Goal: Task Accomplishment & Management: Complete application form

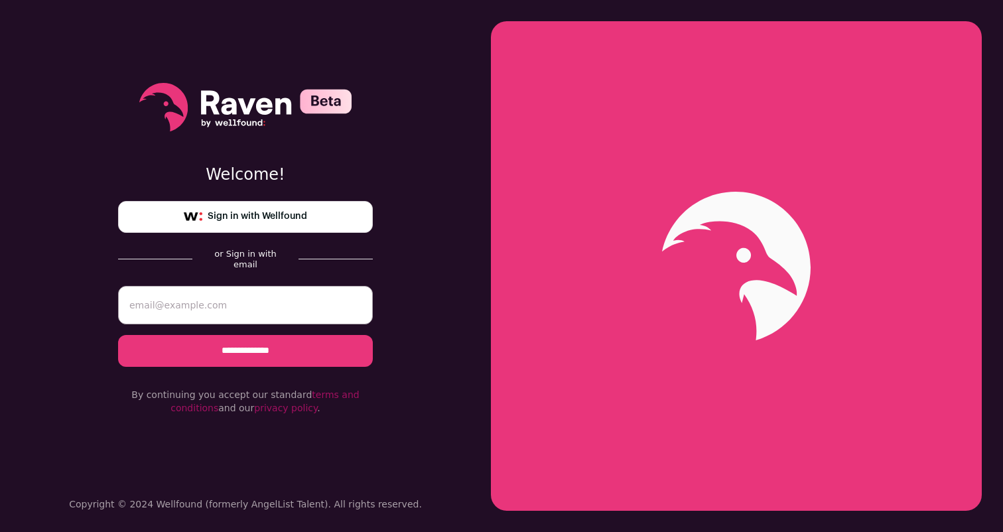
click at [239, 287] on input "email" at bounding box center [245, 305] width 255 height 38
type input "rumus.bajracharya.cs@gmail.com"
click at [251, 346] on input "**********" at bounding box center [245, 351] width 255 height 32
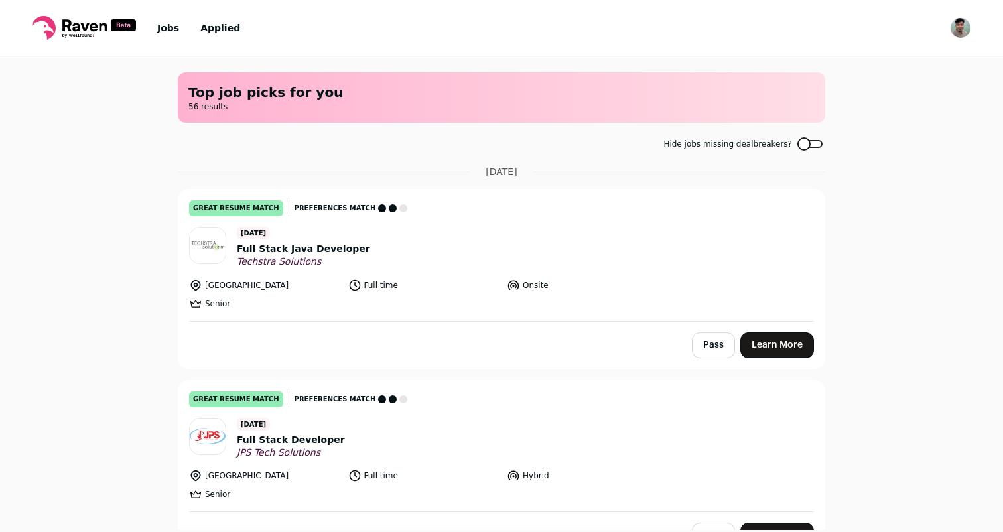
scroll to position [13, 0]
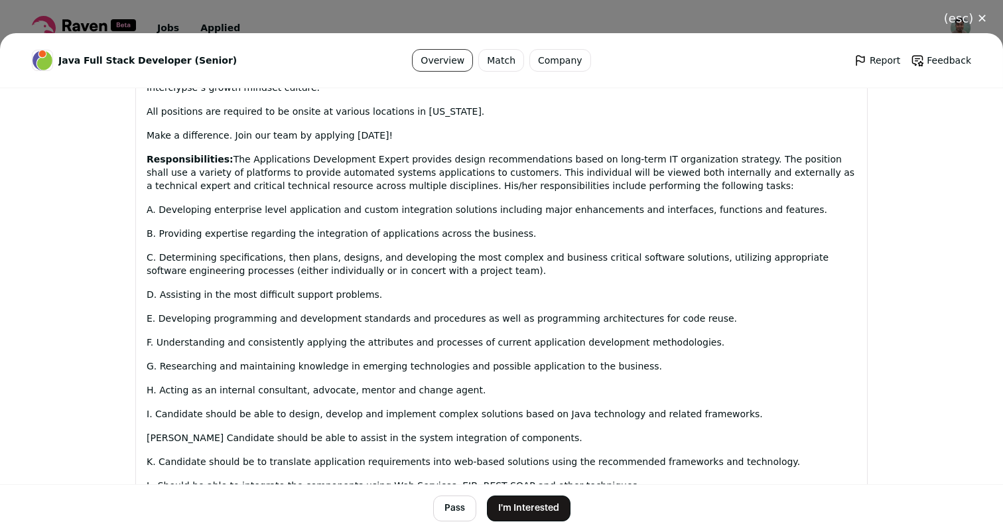
scroll to position [813, 0]
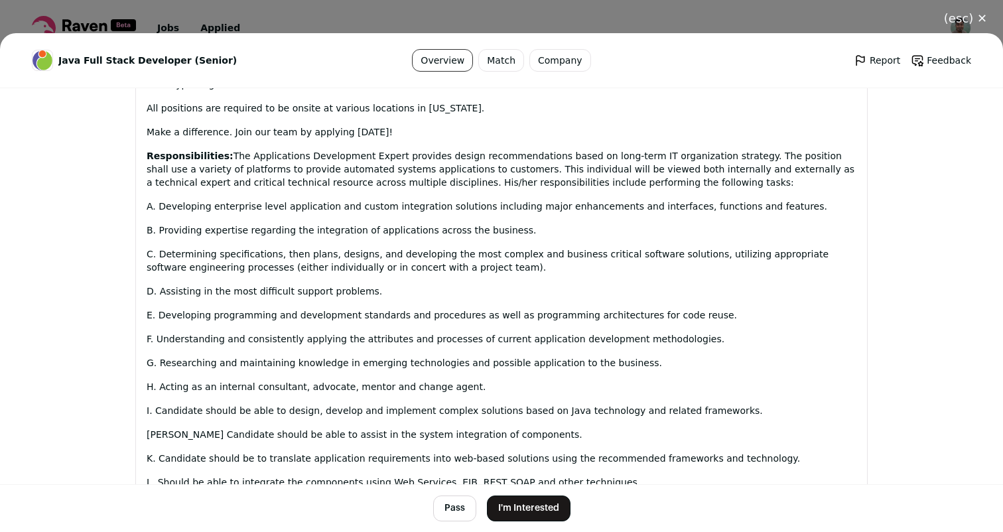
click at [508, 508] on button "I'm Interested" at bounding box center [529, 509] width 84 height 26
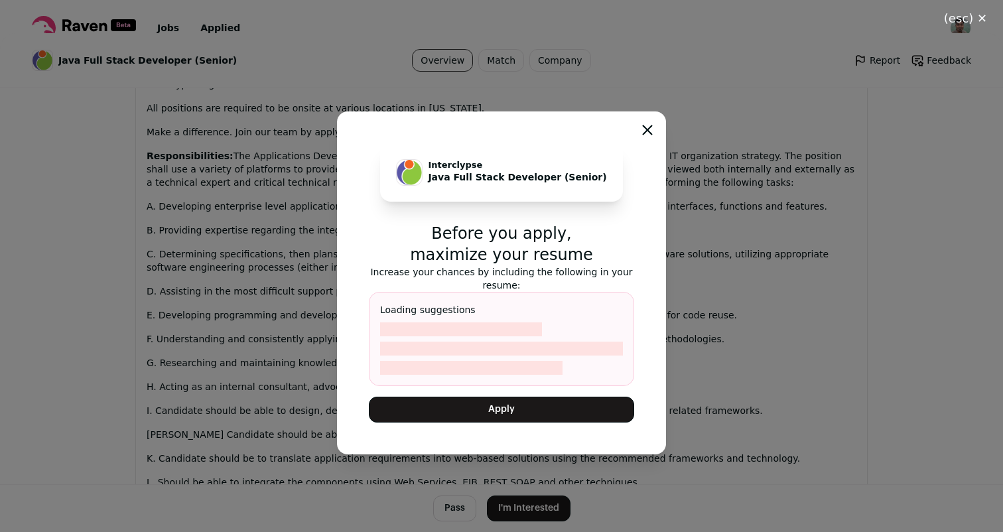
click at [552, 400] on button "Apply" at bounding box center [501, 410] width 265 height 26
